Goal: Task Accomplishment & Management: Use online tool/utility

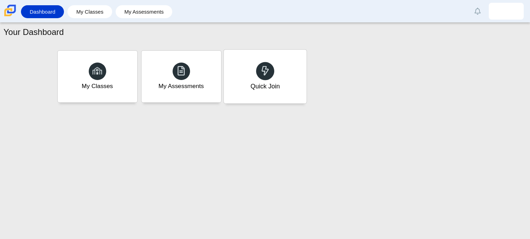
click at [245, 63] on div "Quick Join" at bounding box center [265, 77] width 83 height 54
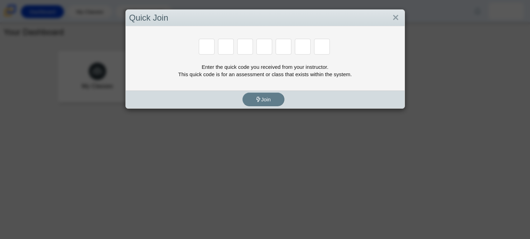
click at [212, 52] on input "Enter Access Code Digit 1" at bounding box center [207, 47] width 16 height 16
click at [198, 153] on div "Quick Join Enter the quick code you received from your instructor. This quick c…" at bounding box center [265, 119] width 530 height 239
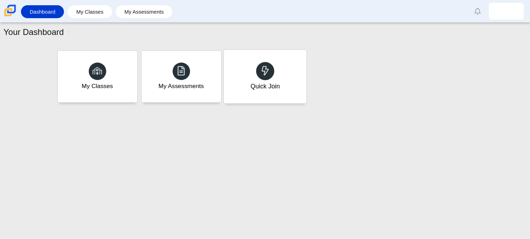
click at [270, 79] on div "Quick Join" at bounding box center [265, 77] width 83 height 54
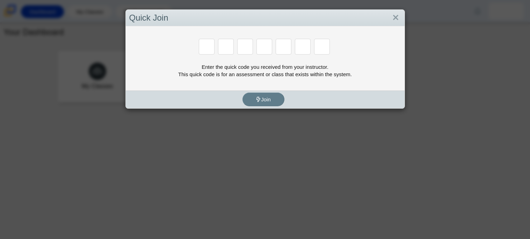
click at [214, 47] on input "Enter Access Code Digit 1" at bounding box center [207, 47] width 16 height 16
type input "2"
type input "c"
type input "u"
type input "p"
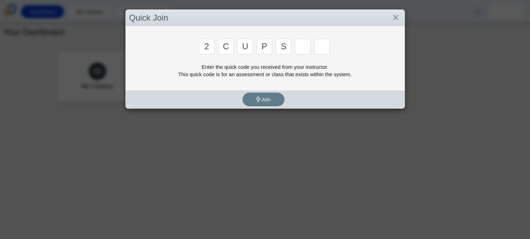
type input "s"
type input "4"
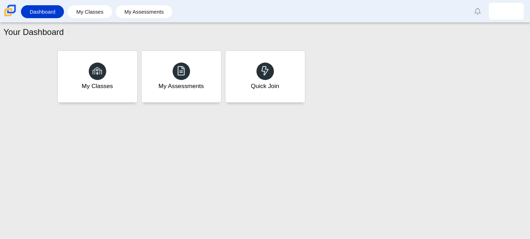
type input "a"
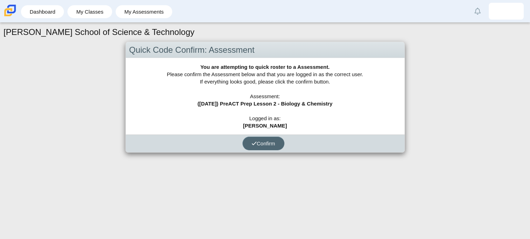
click at [248, 145] on button "Confirm" at bounding box center [263, 144] width 42 height 14
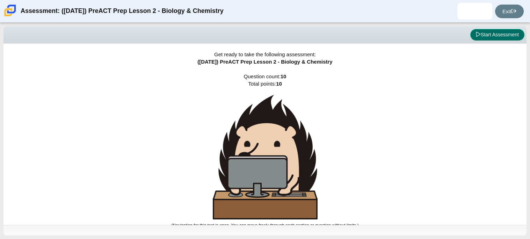
click at [487, 40] on button "Start Assessment" at bounding box center [497, 35] width 54 height 12
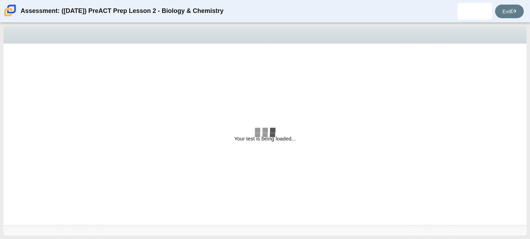
select select "88c27e0d-eae0-4ba9-ac20-9160ce6547ef"
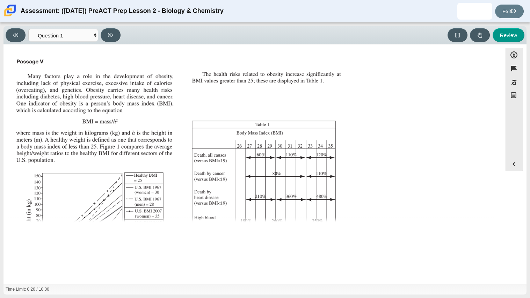
click at [97, 108] on img "Assessment items" at bounding box center [179, 173] width 332 height 234
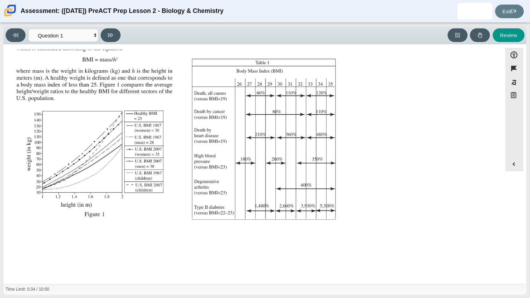
scroll to position [60, 0]
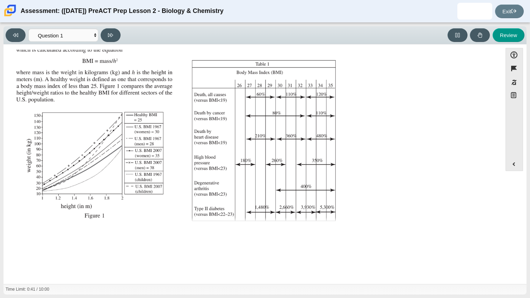
click at [306, 80] on img "Assessment items" at bounding box center [179, 112] width 332 height 234
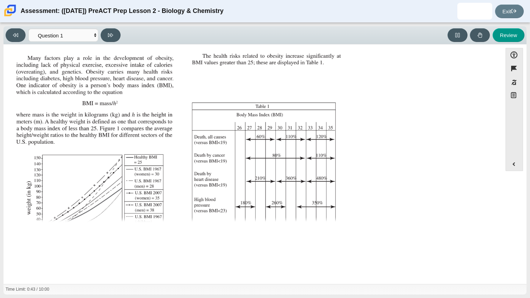
scroll to position [0, 0]
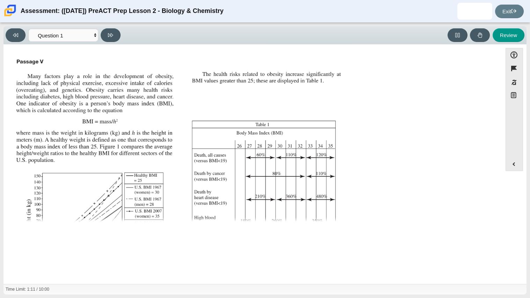
click at [105, 88] on img "Assessment items" at bounding box center [179, 173] width 332 height 234
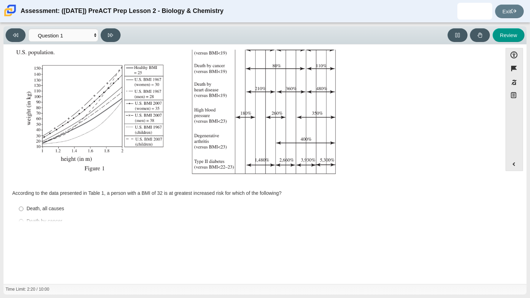
scroll to position [148, 0]
